Goal: Check status

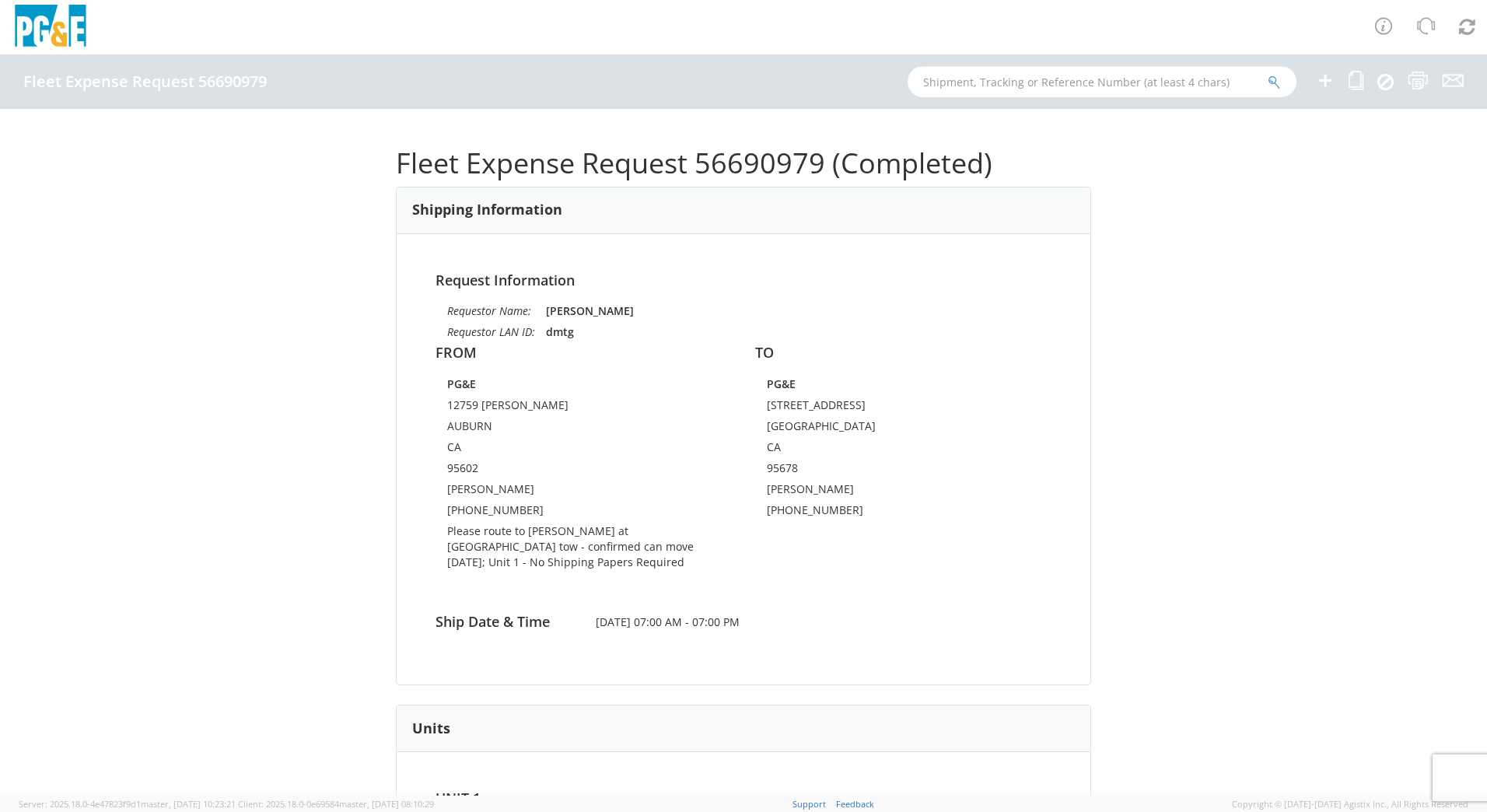
click at [984, 80] on input "text" at bounding box center [1101, 81] width 389 height 31
type input "b45117"
click at [1268, 74] on button "submit" at bounding box center [1274, 83] width 13 height 18
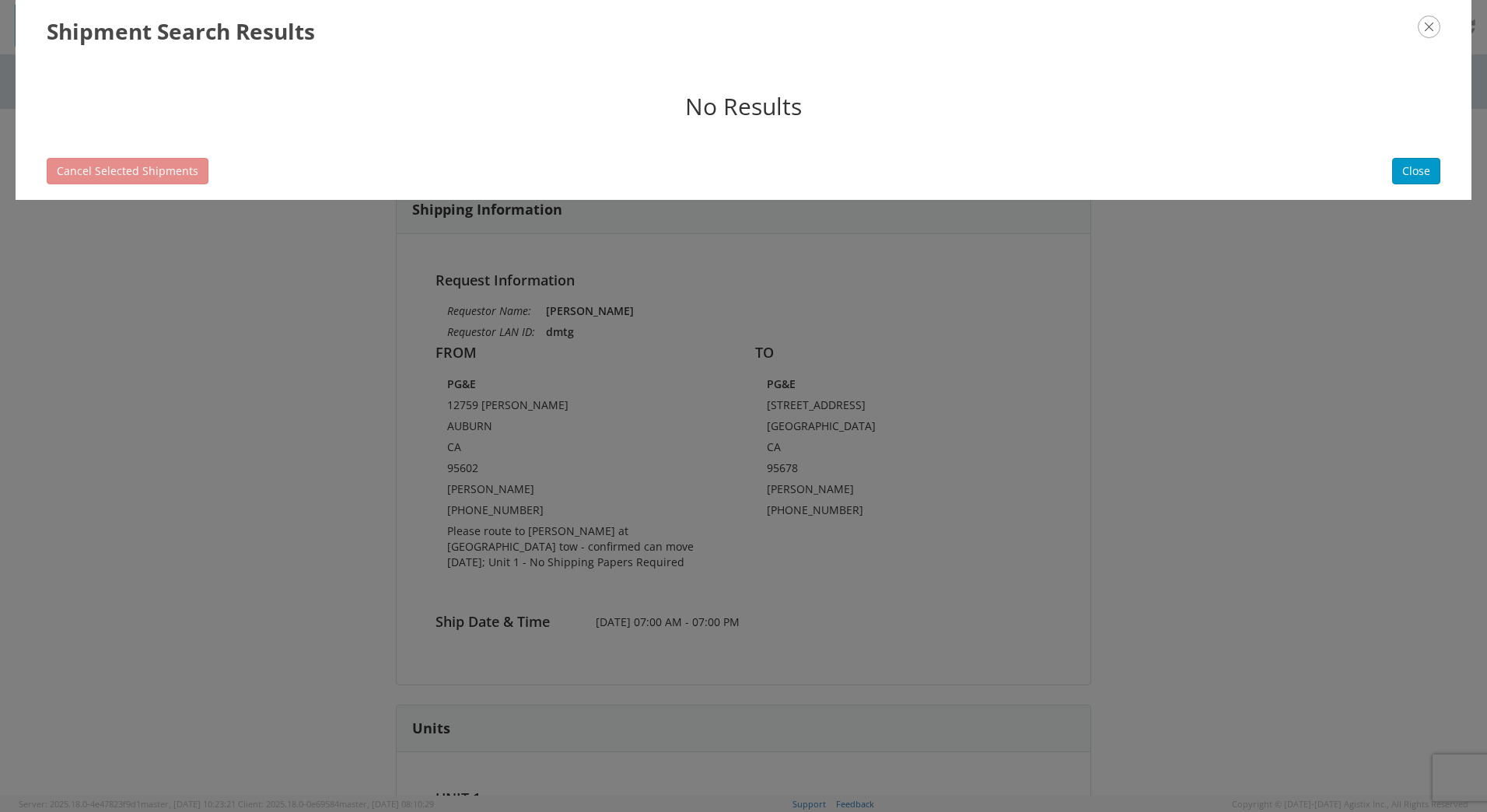
click at [1426, 28] on icon "button" at bounding box center [1428, 27] width 23 height 23
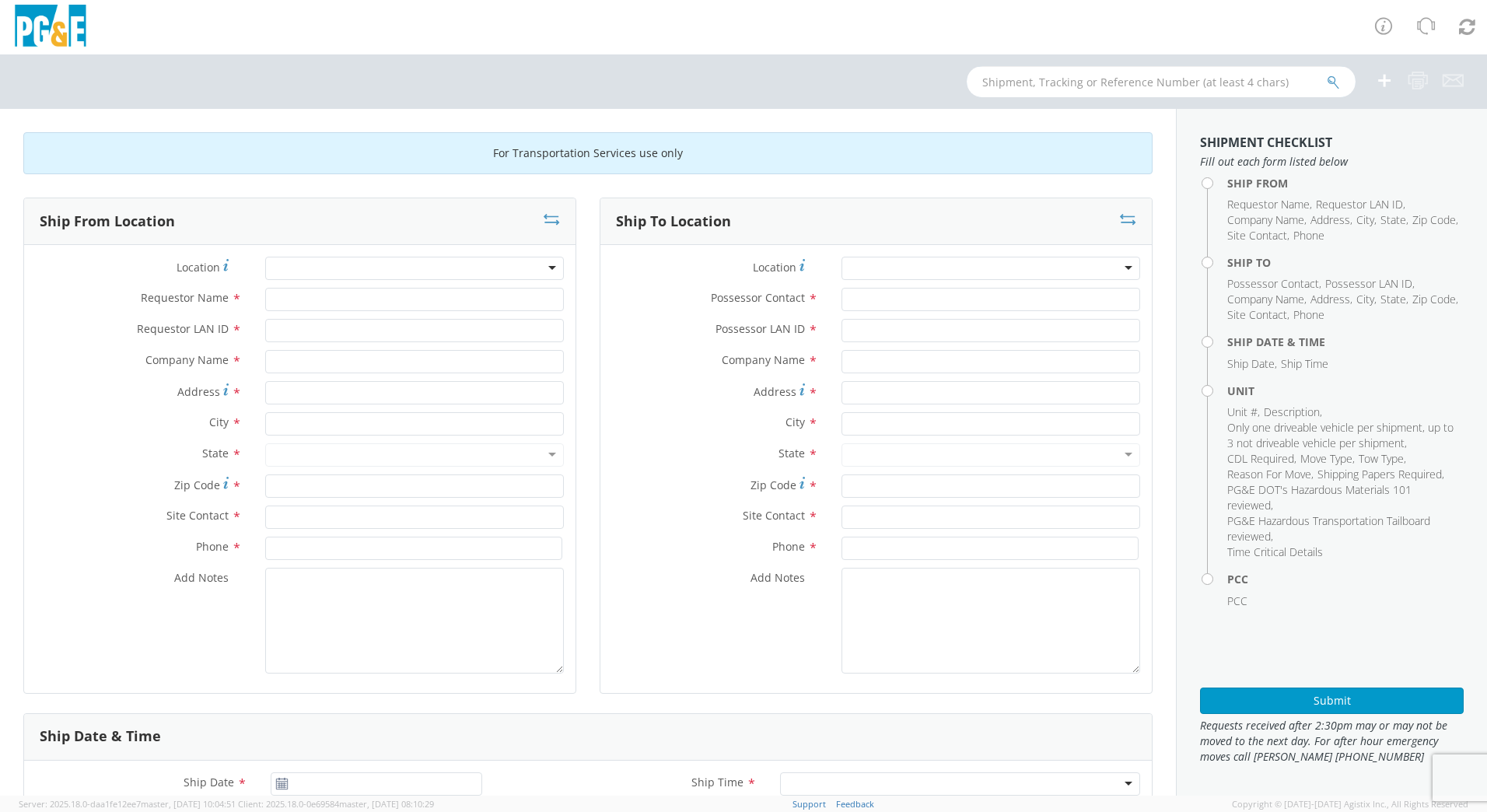
click at [1047, 88] on input "text" at bounding box center [1161, 81] width 389 height 31
type input "b45117"
click at [1326, 74] on button "submit" at bounding box center [1332, 83] width 13 height 18
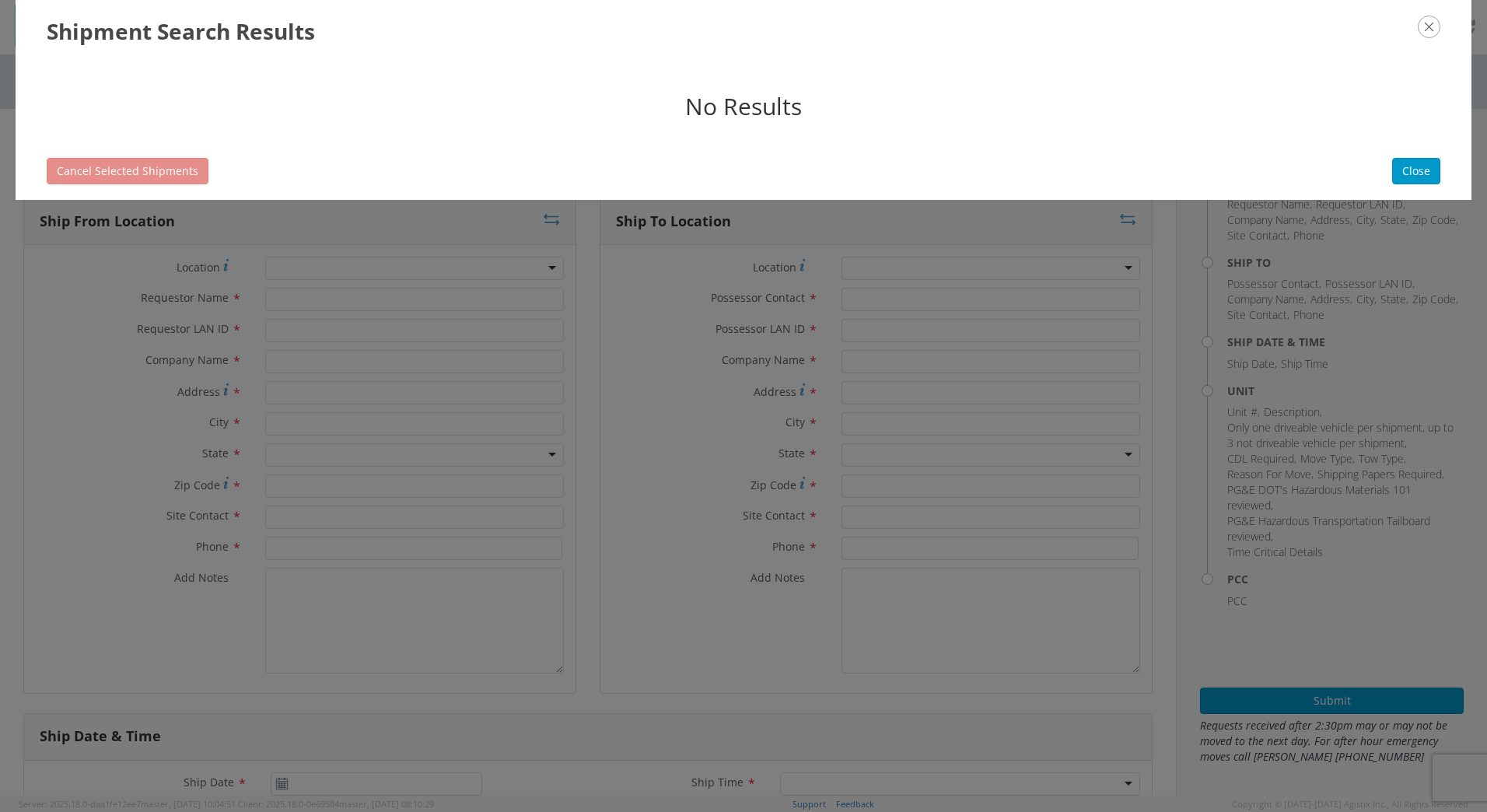
click at [1430, 25] on icon "button" at bounding box center [1428, 27] width 23 height 23
